Goal: Navigation & Orientation: Go to known website

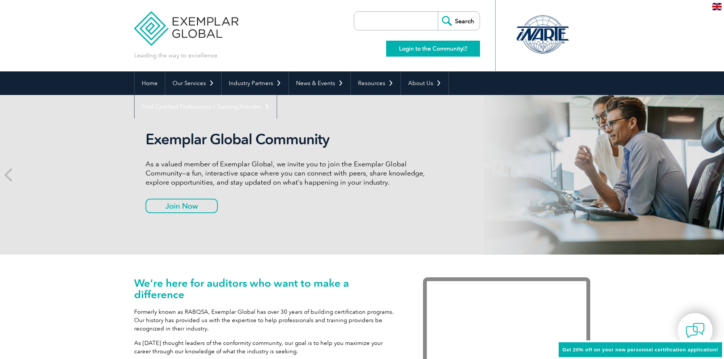
click at [457, 45] on link "Login to the Community" at bounding box center [433, 49] width 94 height 16
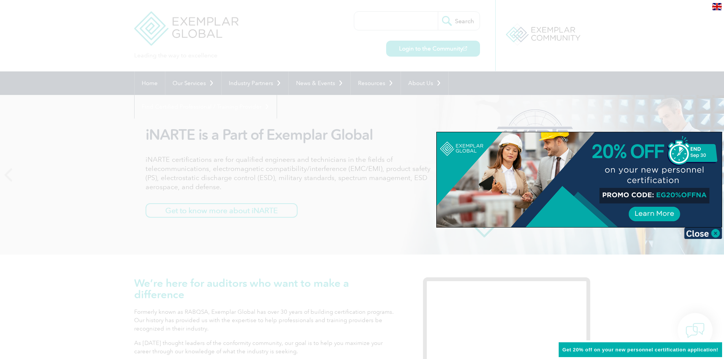
click at [681, 195] on div at bounding box center [579, 179] width 285 height 95
